Goal: Register for event/course

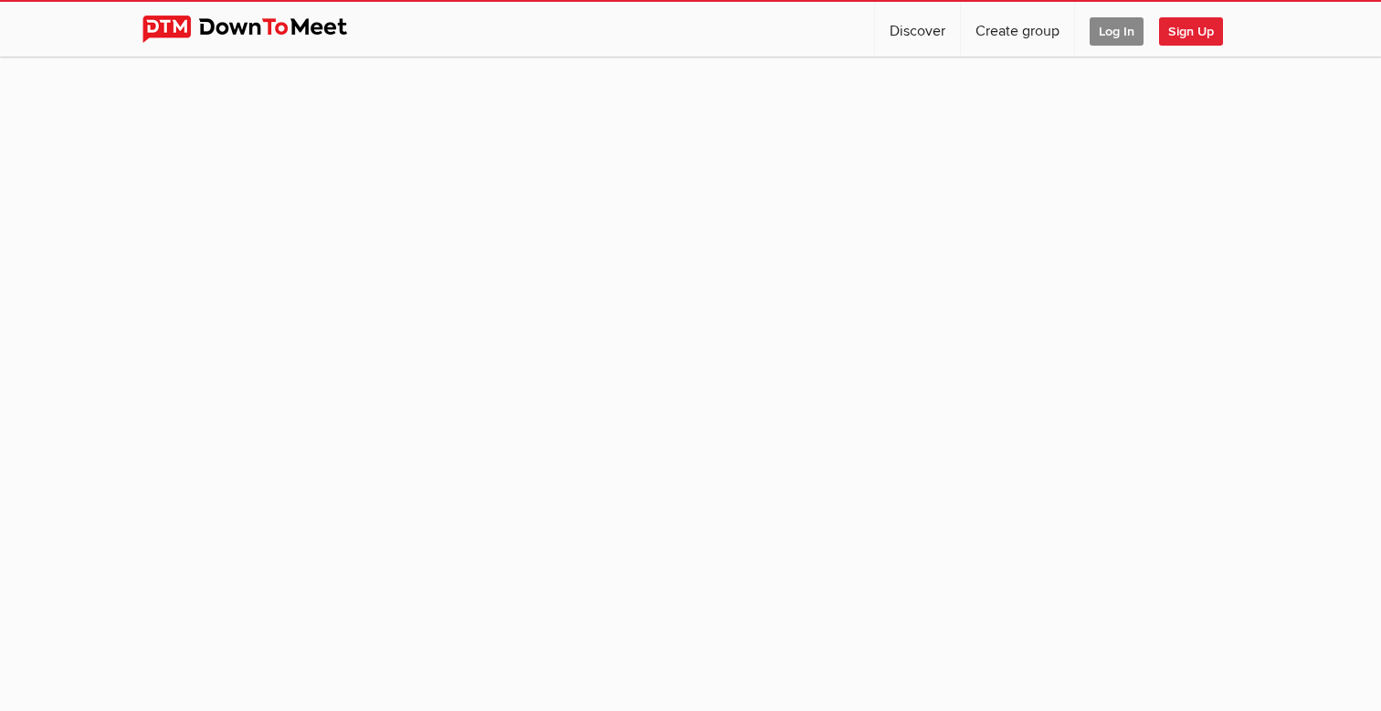
click at [1110, 28] on span "Log In" at bounding box center [1116, 31] width 54 height 28
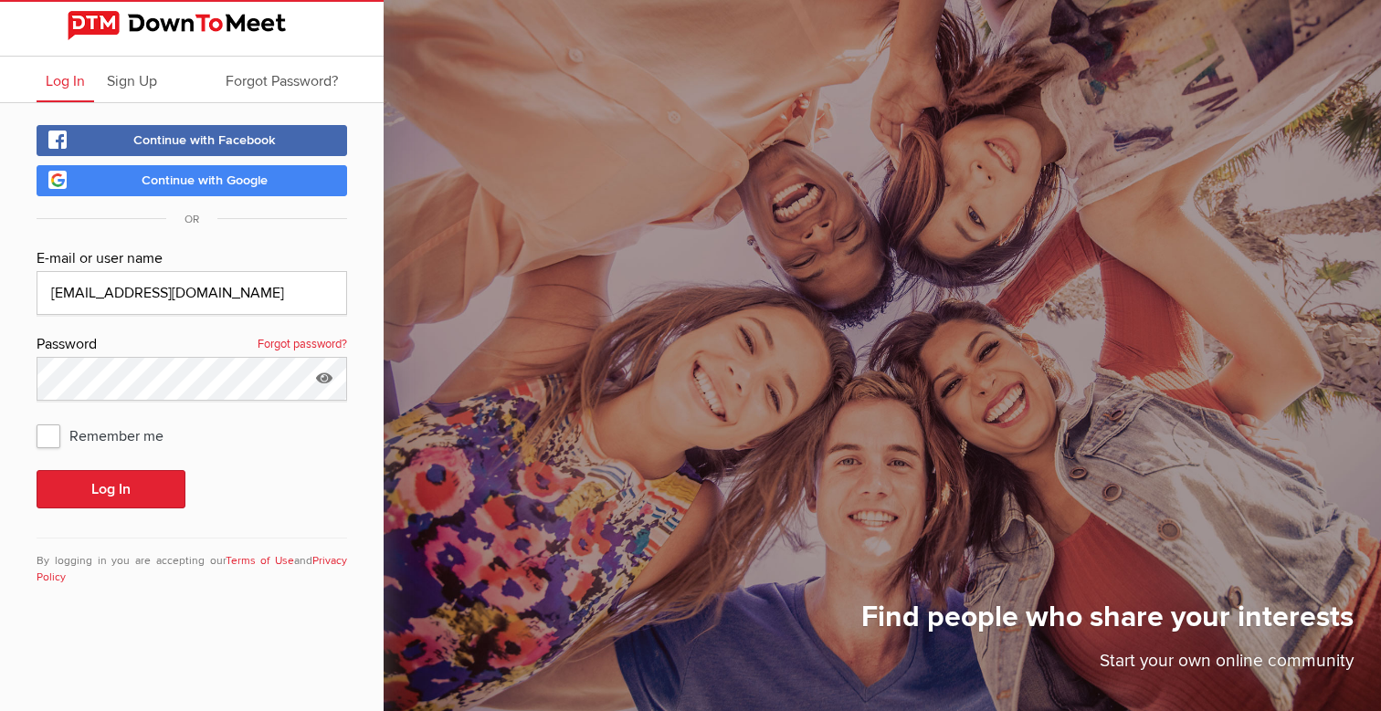
type input "[EMAIL_ADDRESS][DOMAIN_NAME]"
click at [81, 487] on button "Log In" at bounding box center [111, 489] width 149 height 38
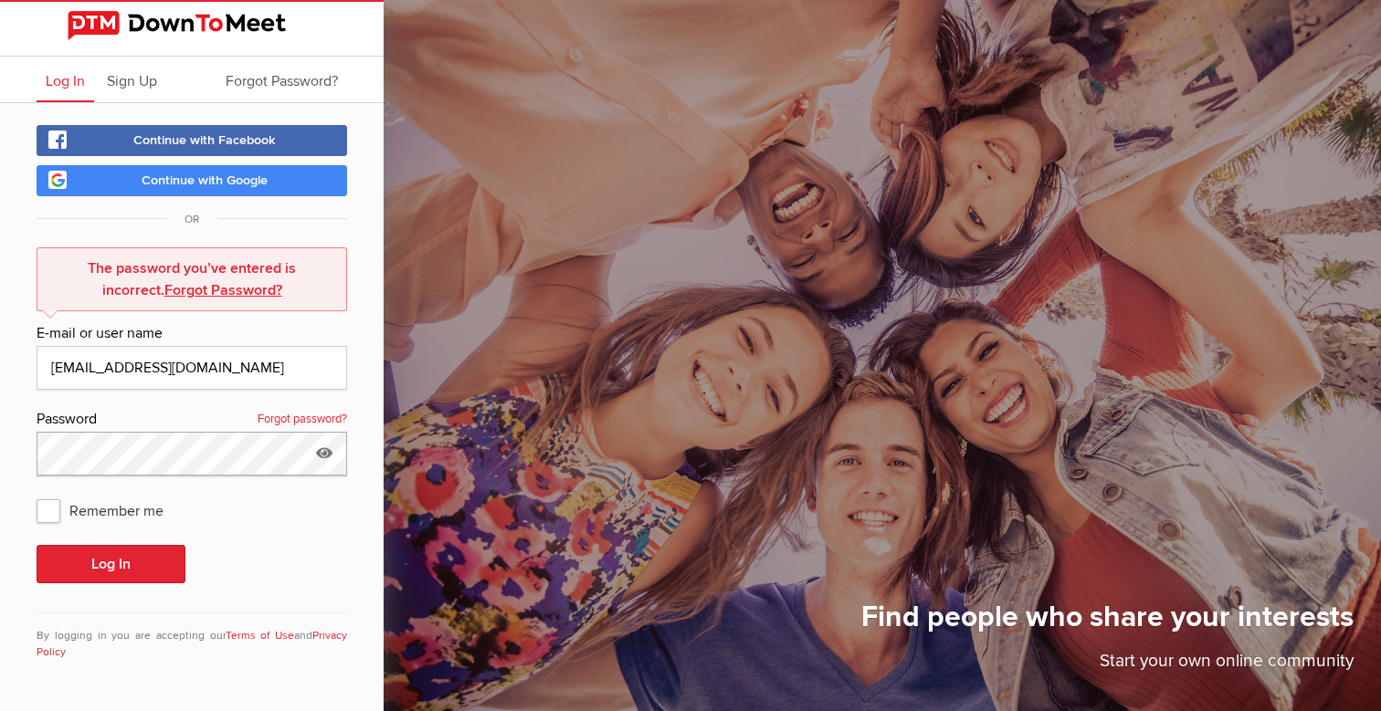
click at [110, 564] on button "Log In" at bounding box center [111, 564] width 149 height 38
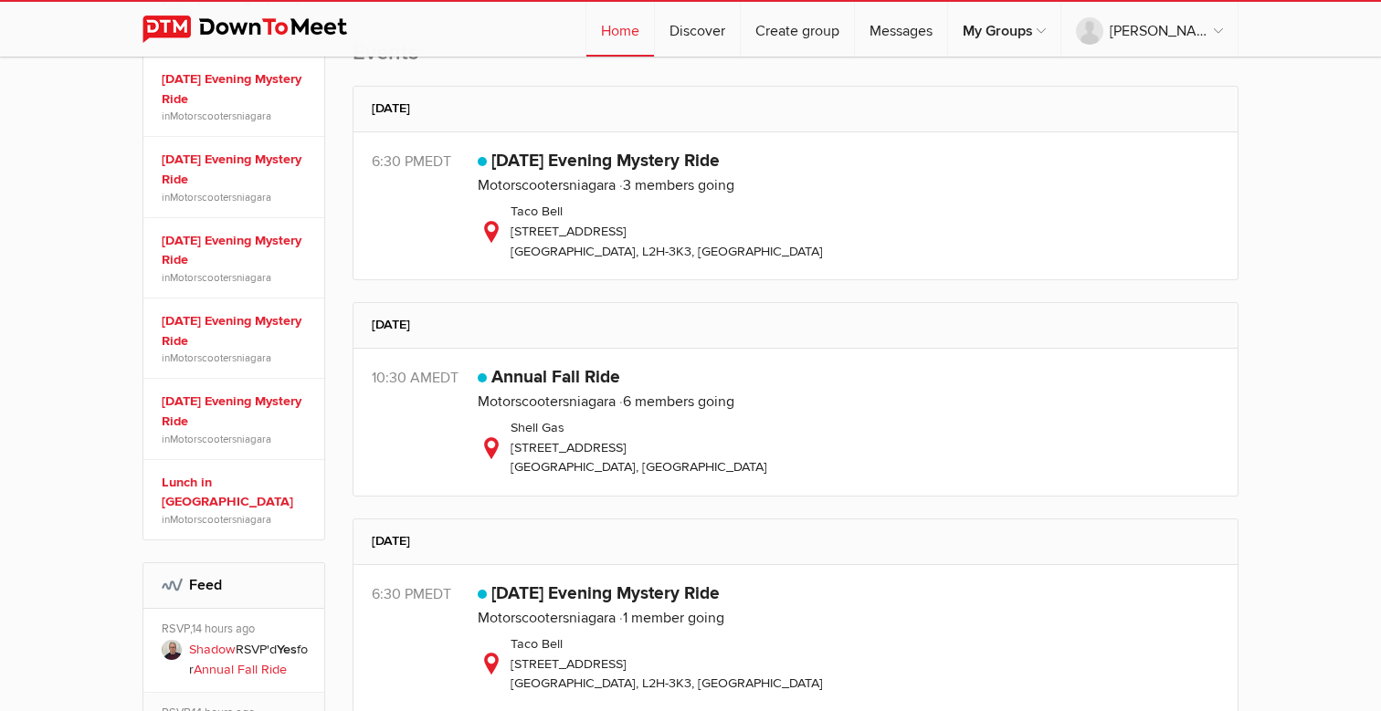
scroll to position [601, 0]
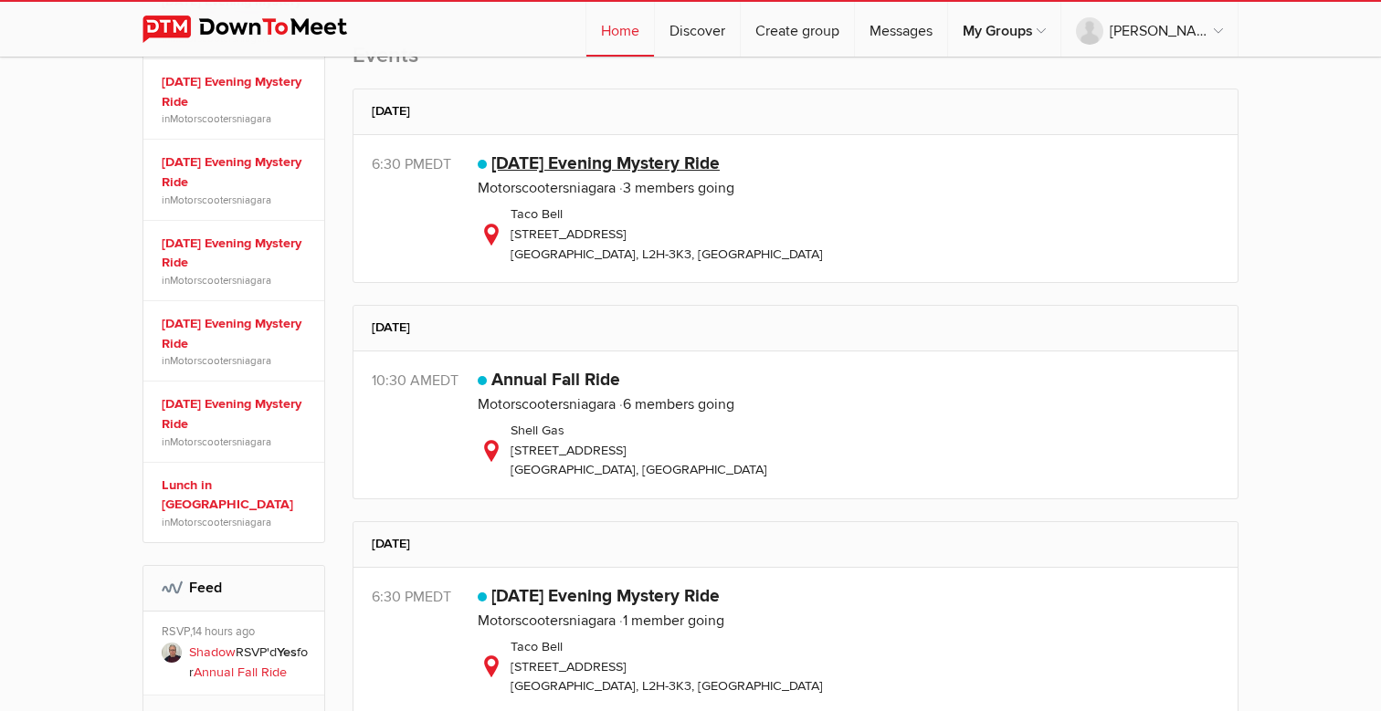
click at [534, 162] on link "[DATE] Evening Mystery Ride" at bounding box center [605, 163] width 228 height 22
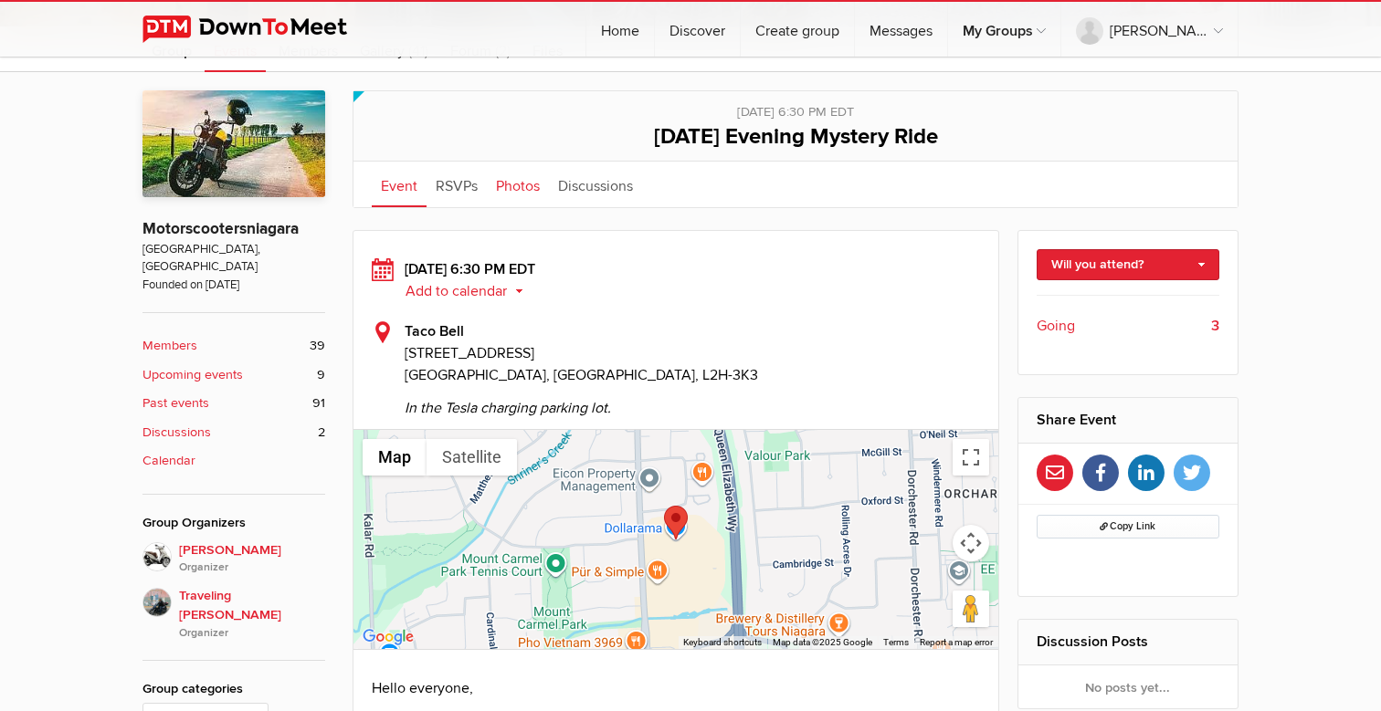
scroll to position [377, 0]
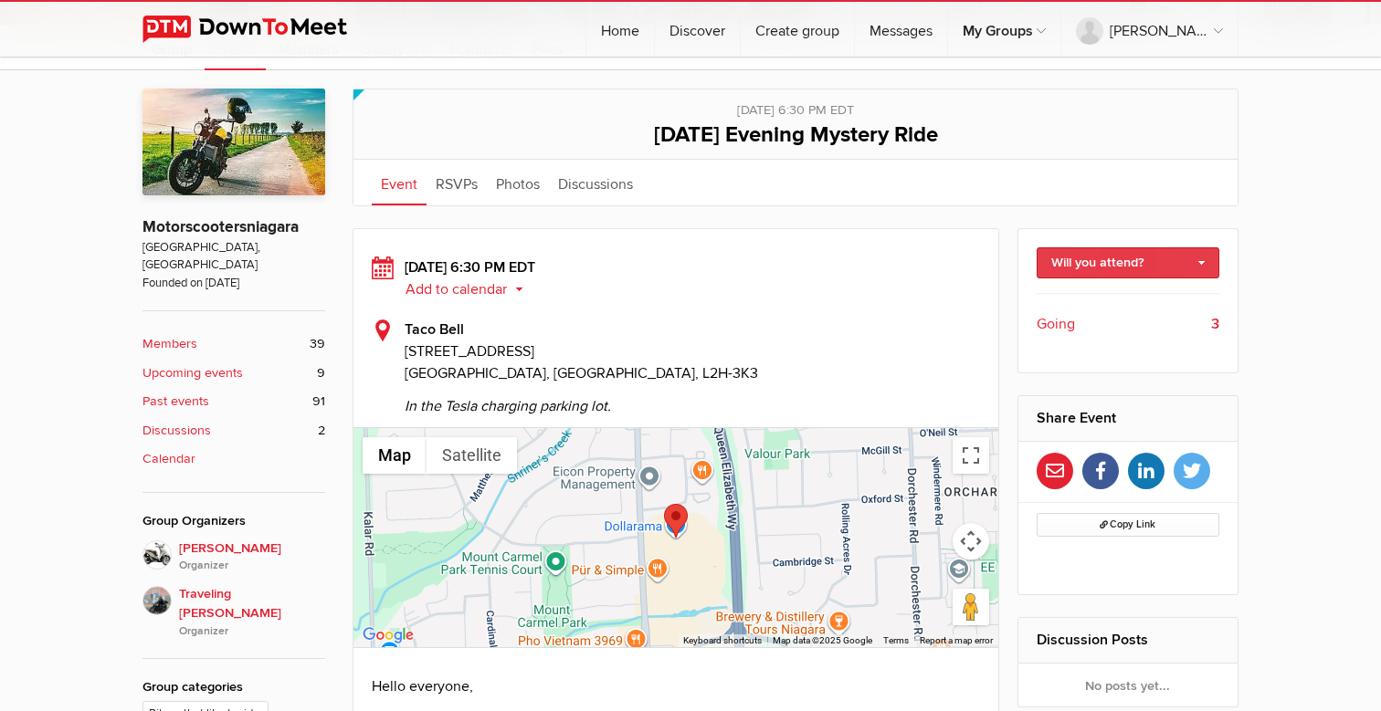
click at [1115, 258] on link "Will you attend?" at bounding box center [1128, 262] width 184 height 31
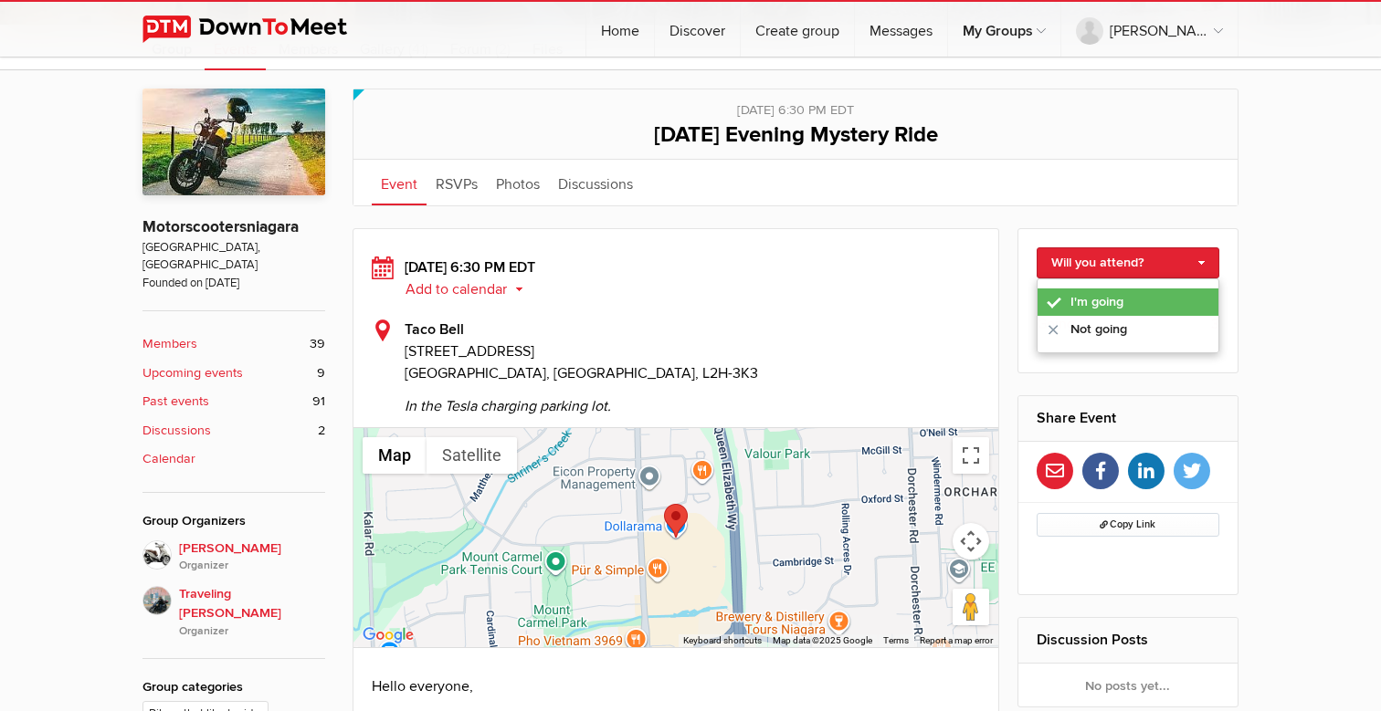
click at [1081, 302] on link "I'm going" at bounding box center [1128, 302] width 182 height 27
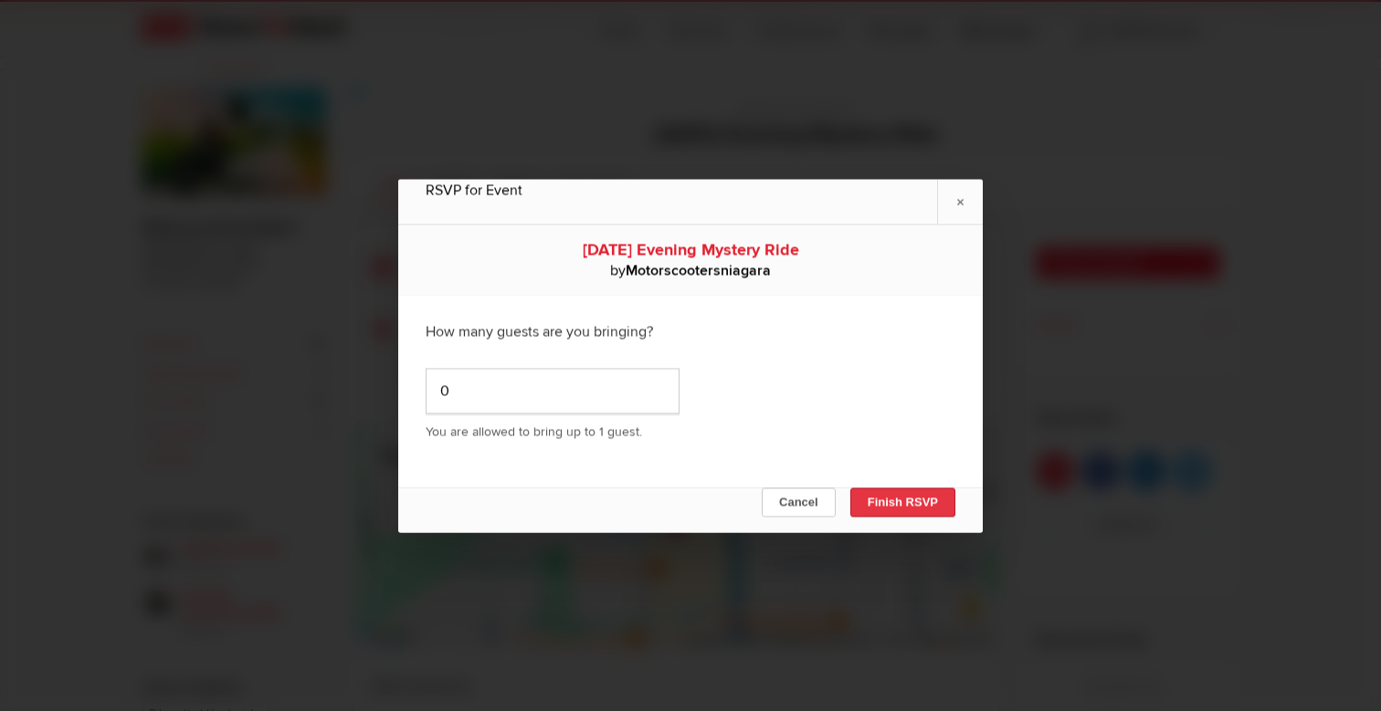
click at [895, 503] on button "Finish RSVP" at bounding box center [902, 502] width 105 height 29
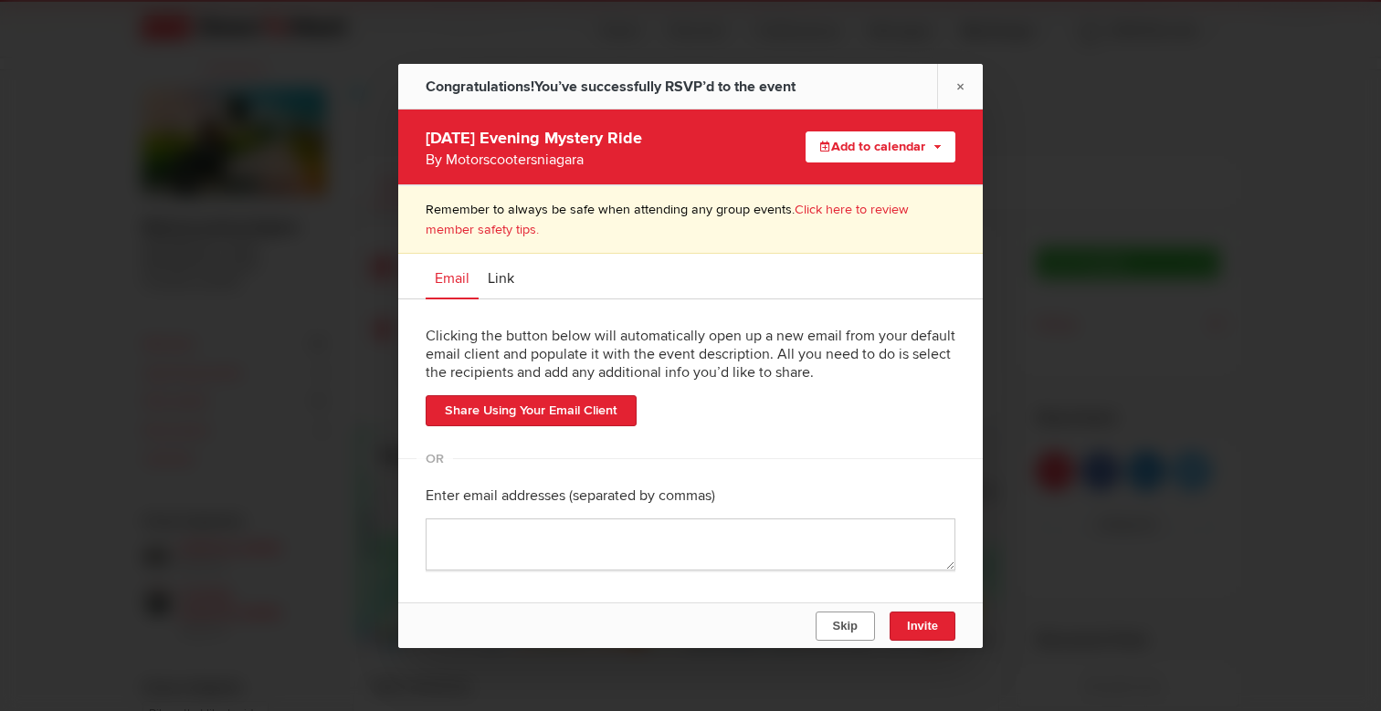
click at [838, 625] on span "Skip" at bounding box center [845, 626] width 25 height 14
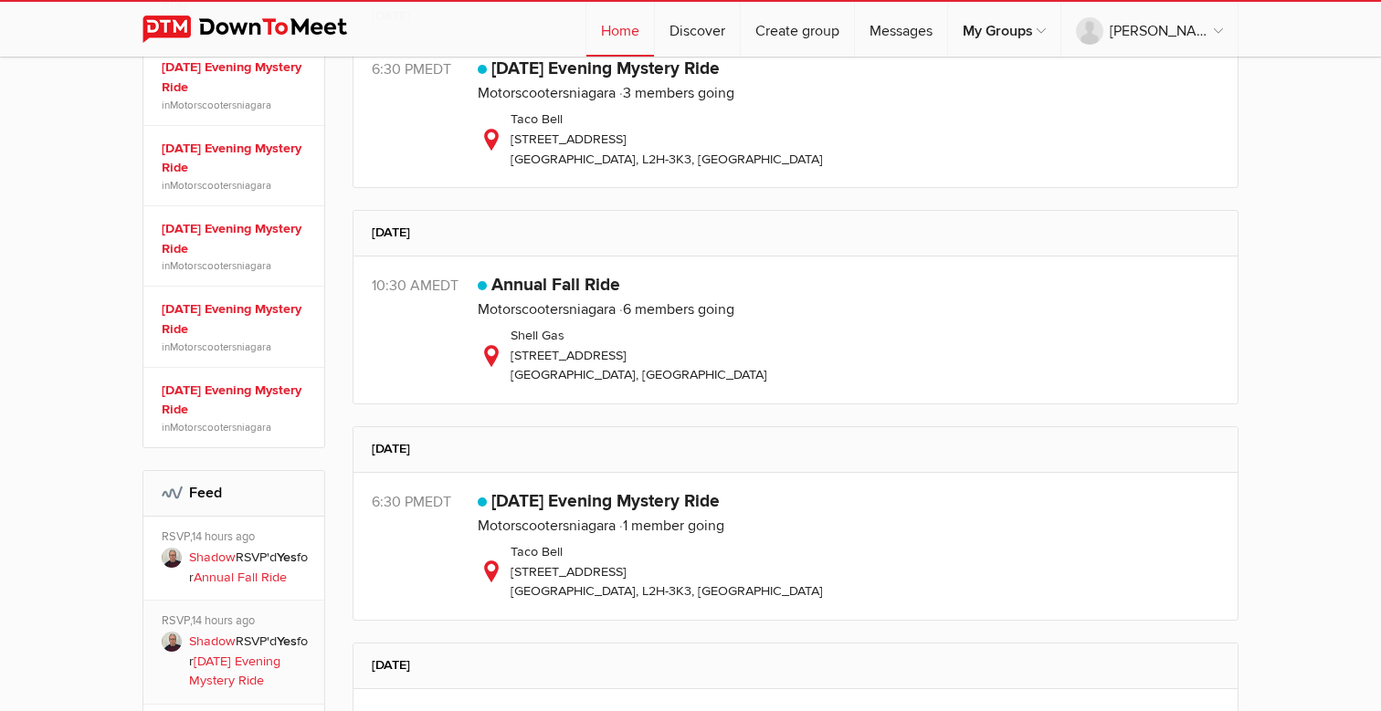
scroll to position [682, 0]
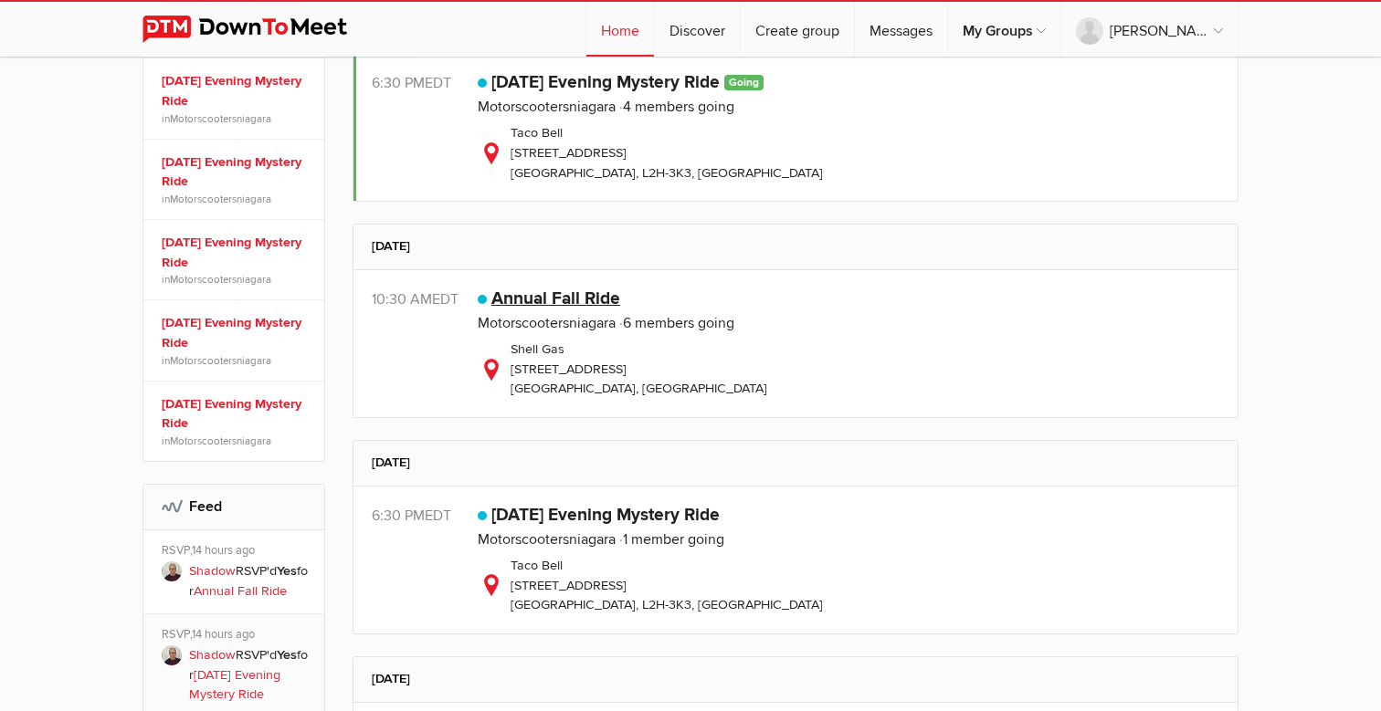
click at [519, 295] on link "Annual Fall Ride" at bounding box center [555, 299] width 129 height 22
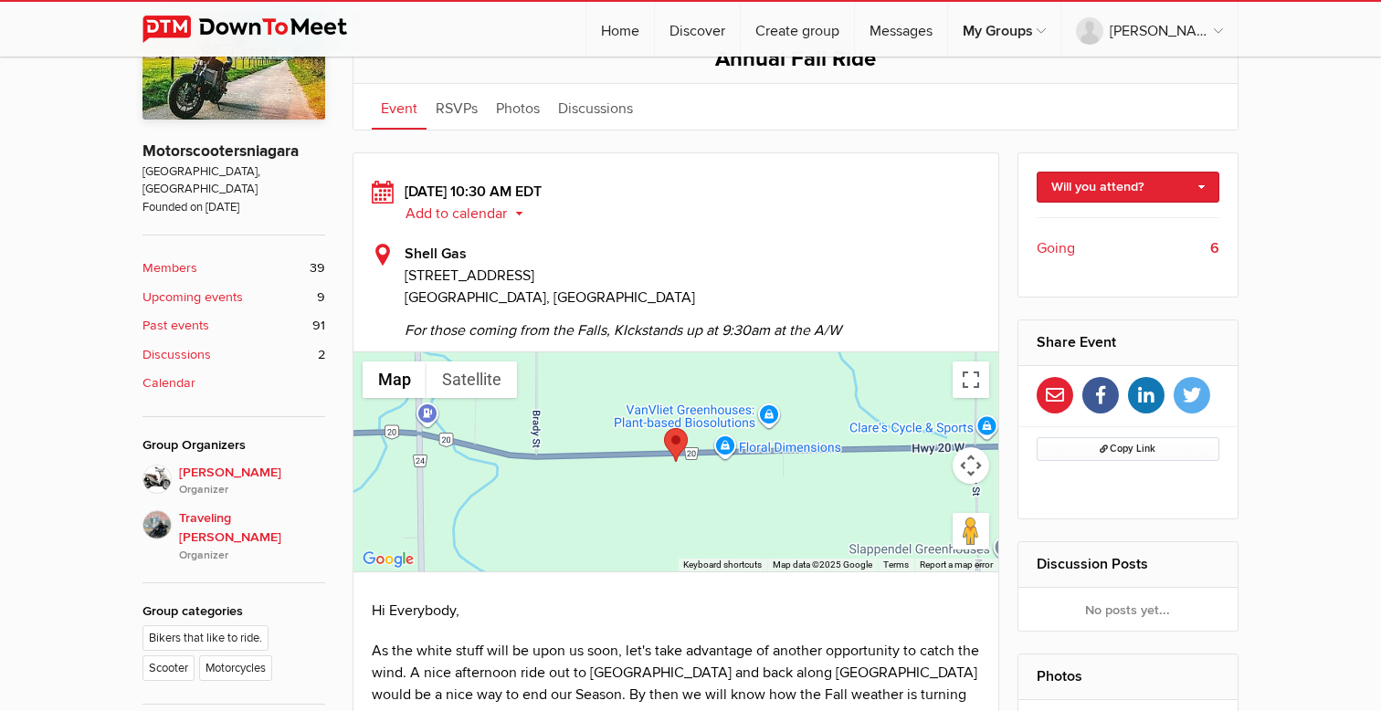
scroll to position [459, 0]
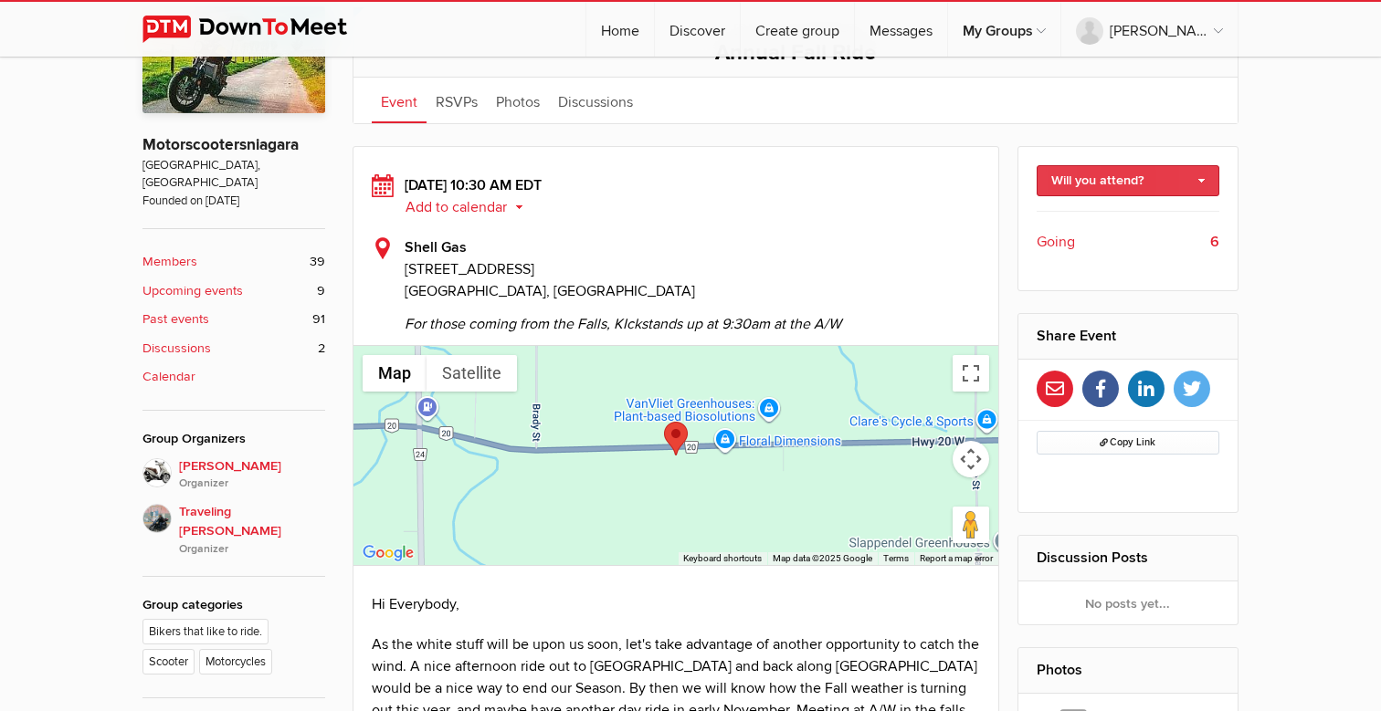
click at [1201, 176] on link "Will you attend?" at bounding box center [1128, 180] width 184 height 31
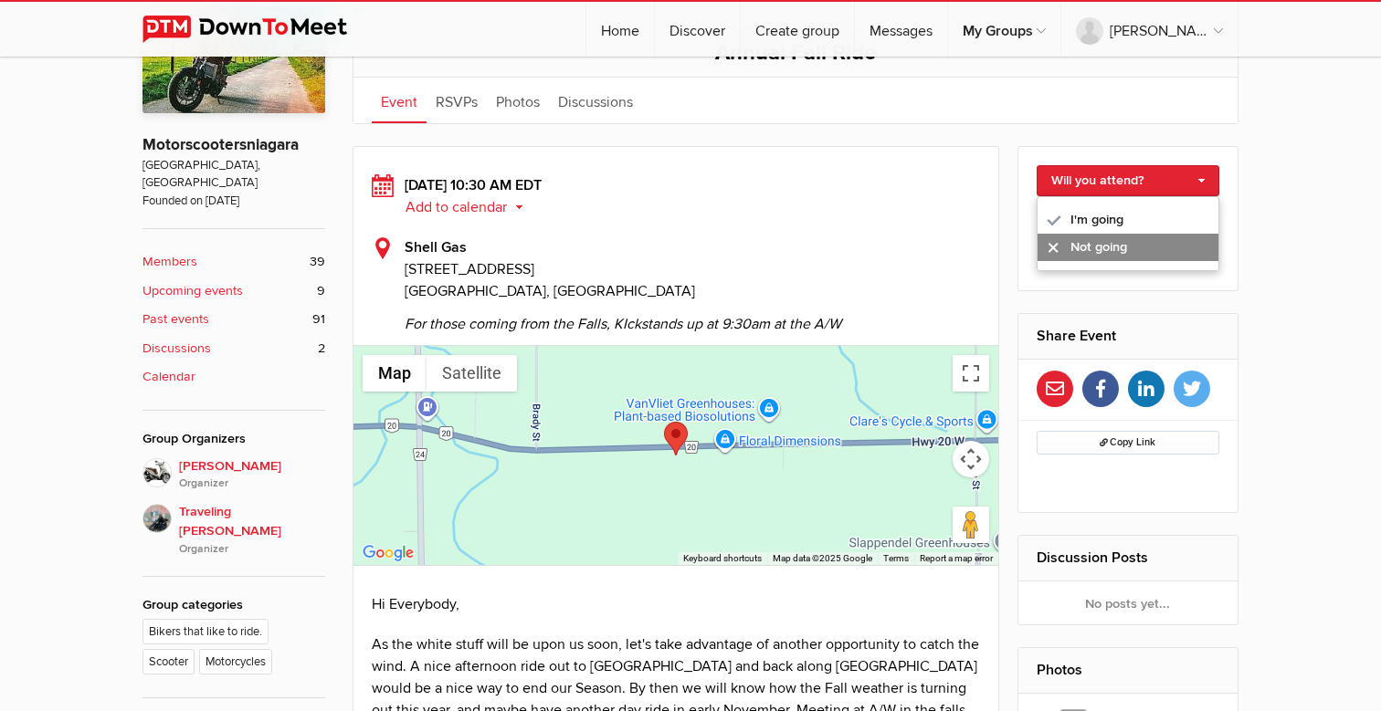
click at [1116, 246] on link "Not going" at bounding box center [1128, 247] width 182 height 27
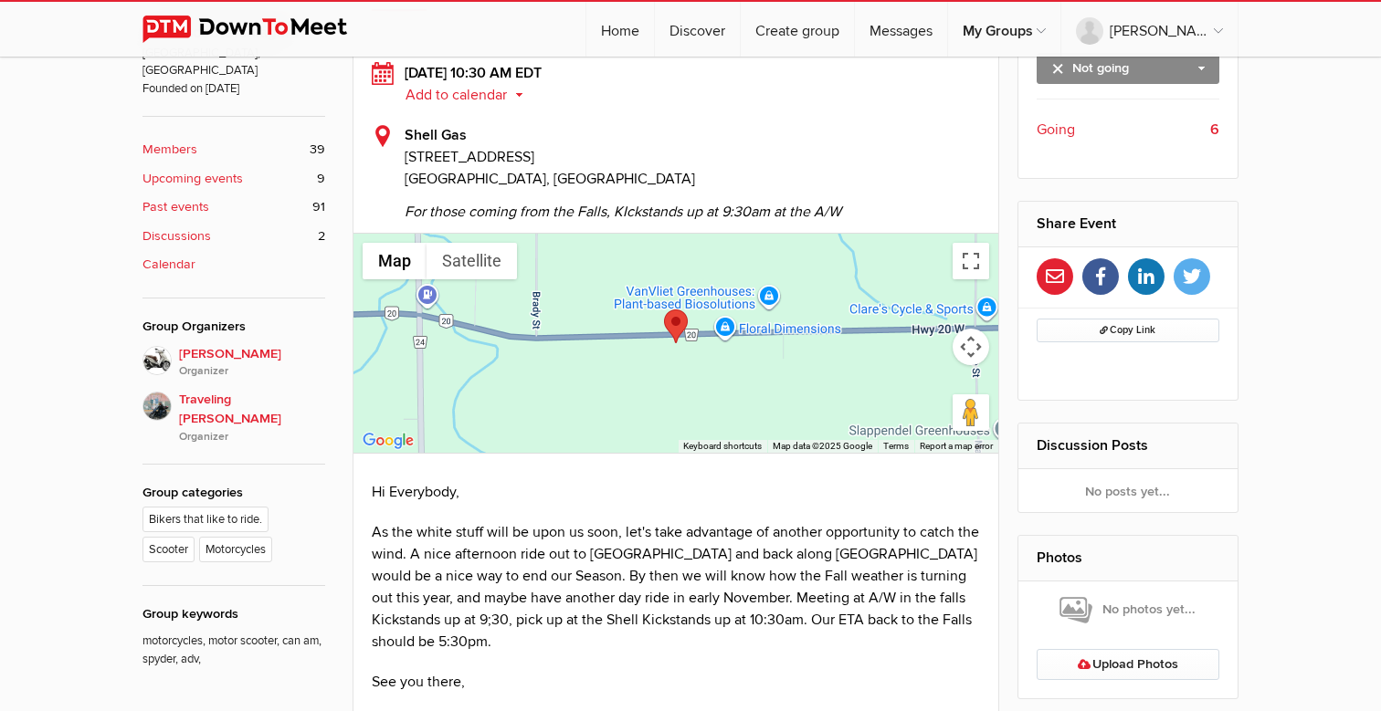
scroll to position [573, 0]
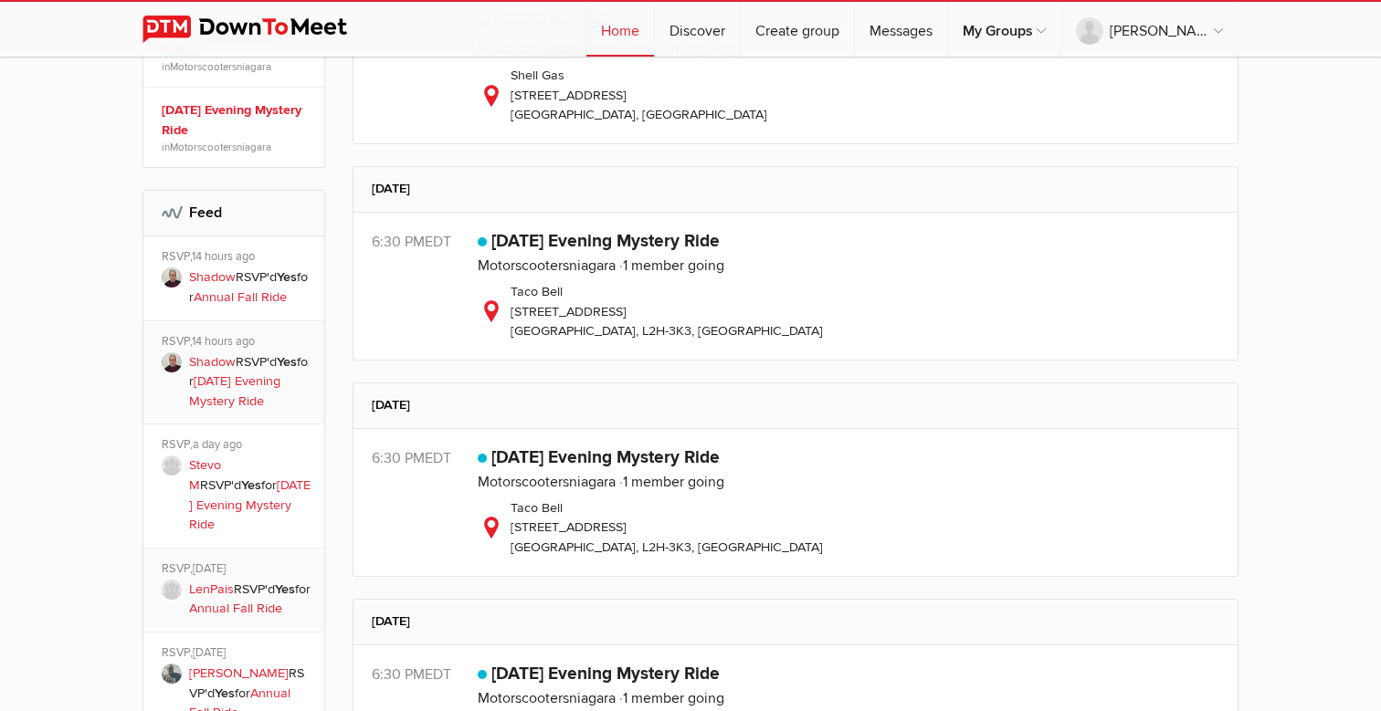
scroll to position [962, 0]
